Goal: Information Seeking & Learning: Learn about a topic

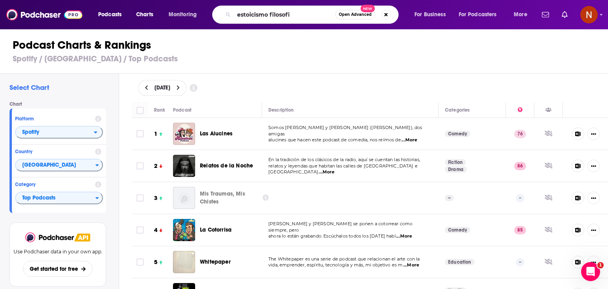
type input "[DEMOGRAPHIC_DATA] filosofia"
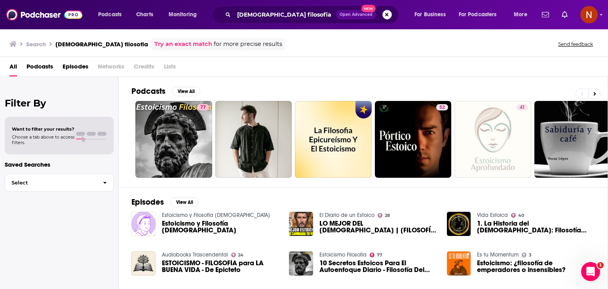
click at [386, 12] on button "Search podcasts, credits, & more..." at bounding box center [387, 15] width 10 height 10
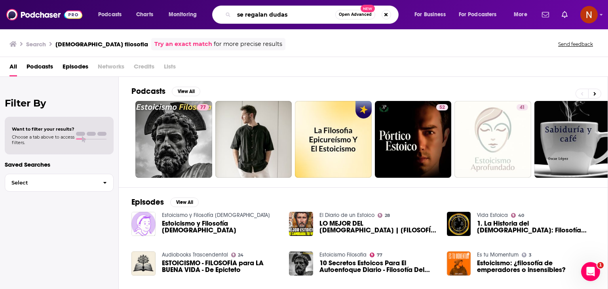
type input "se regalan dudas"
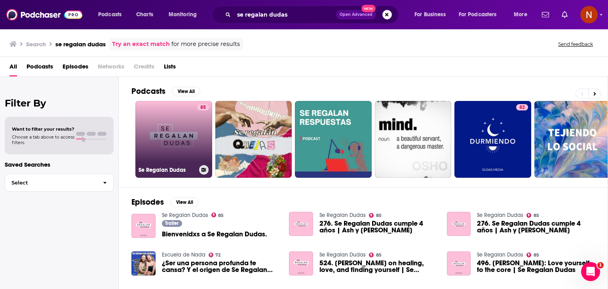
click at [173, 110] on link "85 Se Regalan Dudas" at bounding box center [173, 139] width 77 height 77
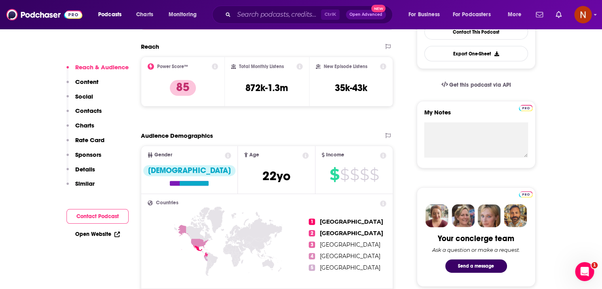
scroll to position [220, 0]
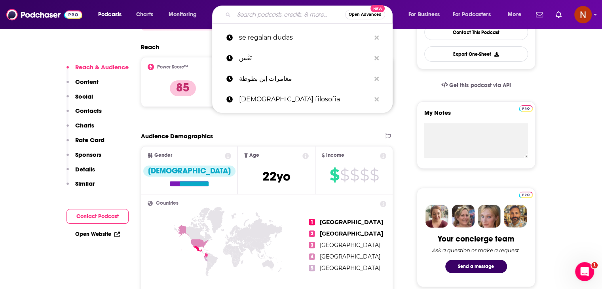
click at [277, 12] on input "Search podcasts, credits, & more..." at bounding box center [289, 14] width 111 height 13
paste input "Sepa La Madre"
type input "Sepa La Madre"
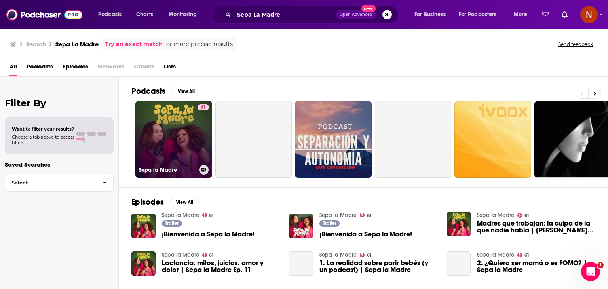
click at [193, 127] on link "61 Sepa la Madre" at bounding box center [173, 139] width 77 height 77
